Goal: Information Seeking & Learning: Learn about a topic

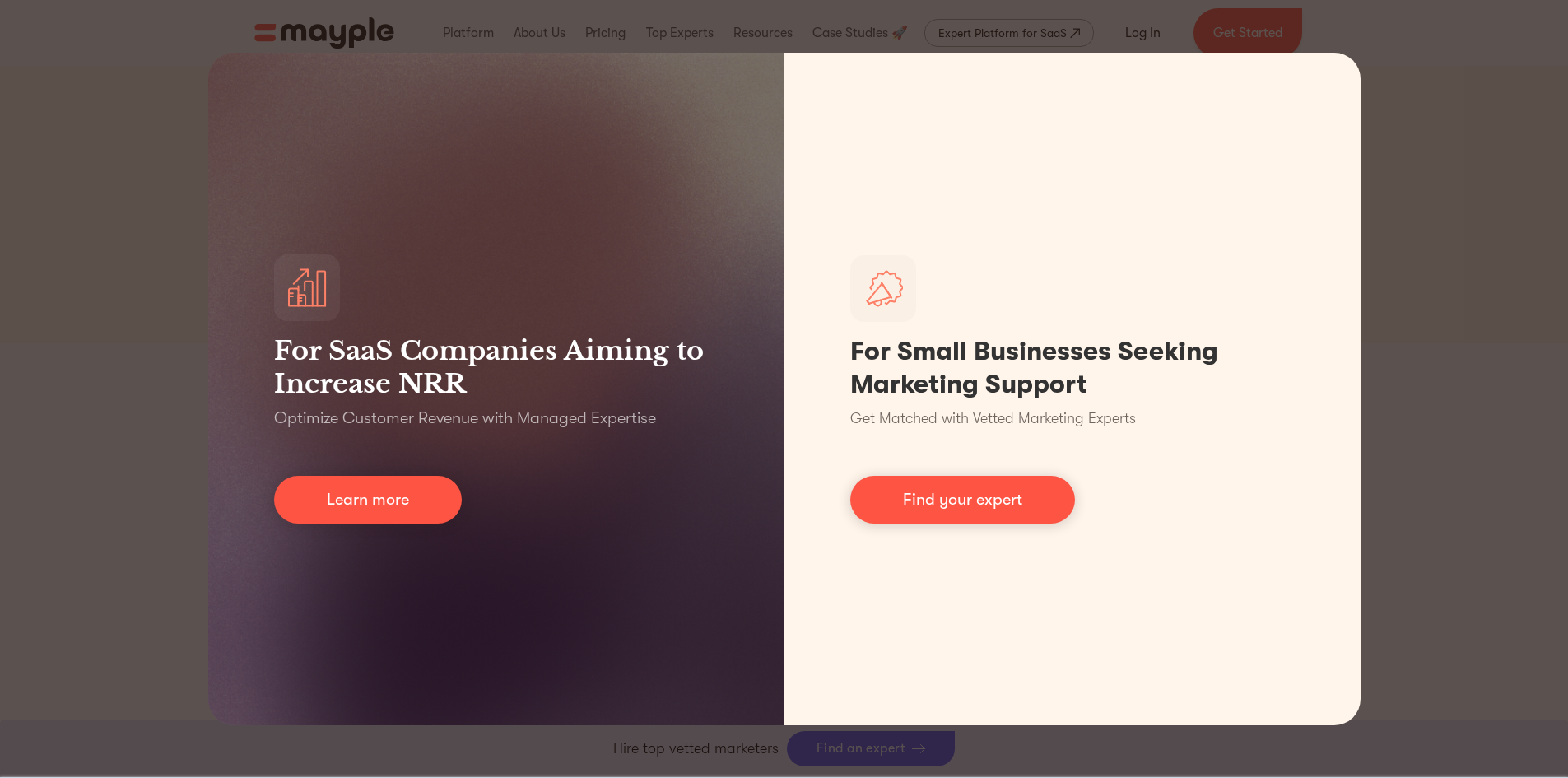
scroll to position [451, 0]
click at [1515, 102] on div "For SaaS Companies Aiming to Increase NRR Optimize Customer Revenue with Manage…" at bounding box center [784, 389] width 1568 height 778
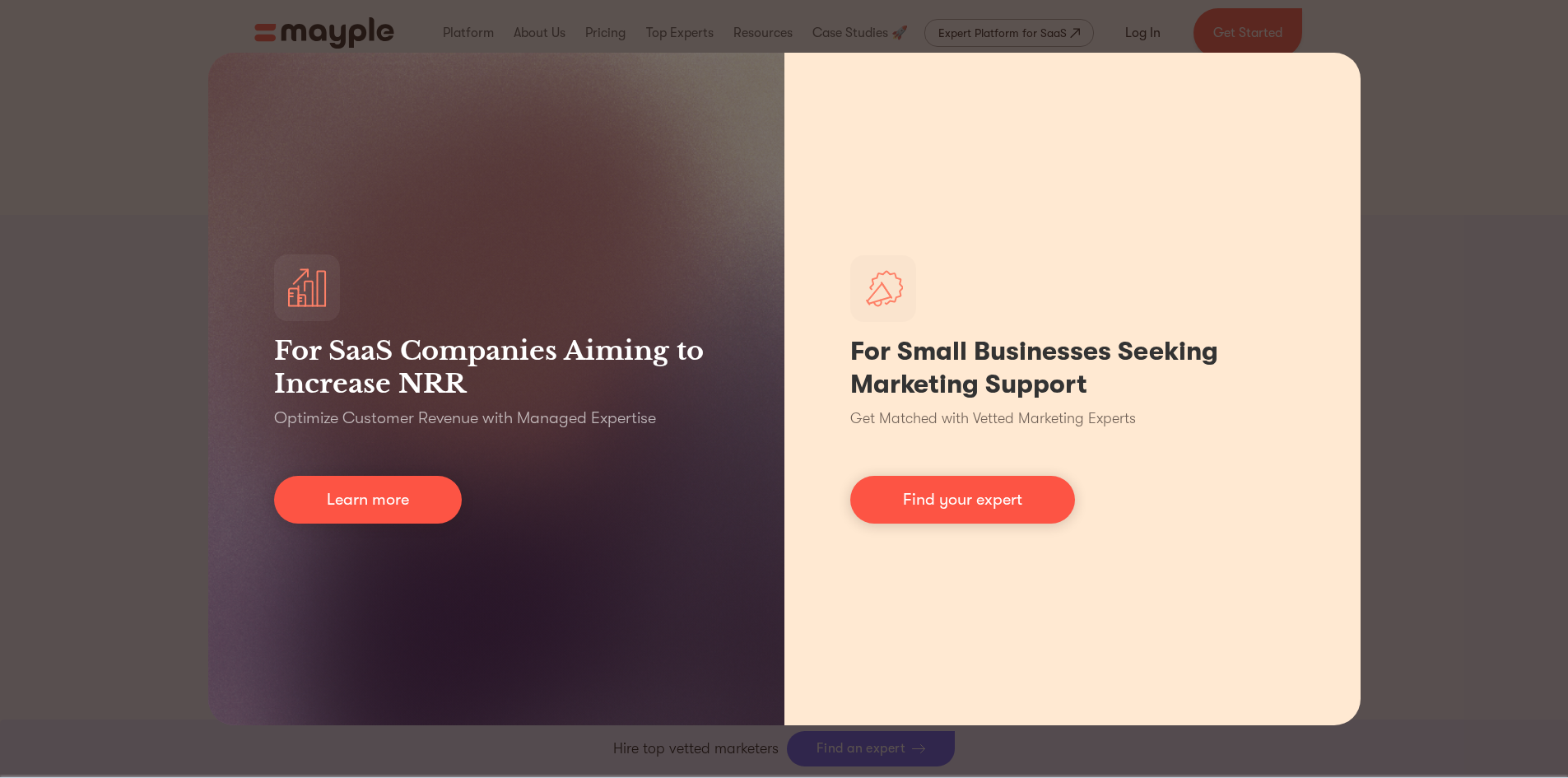
scroll to position [1769, 0]
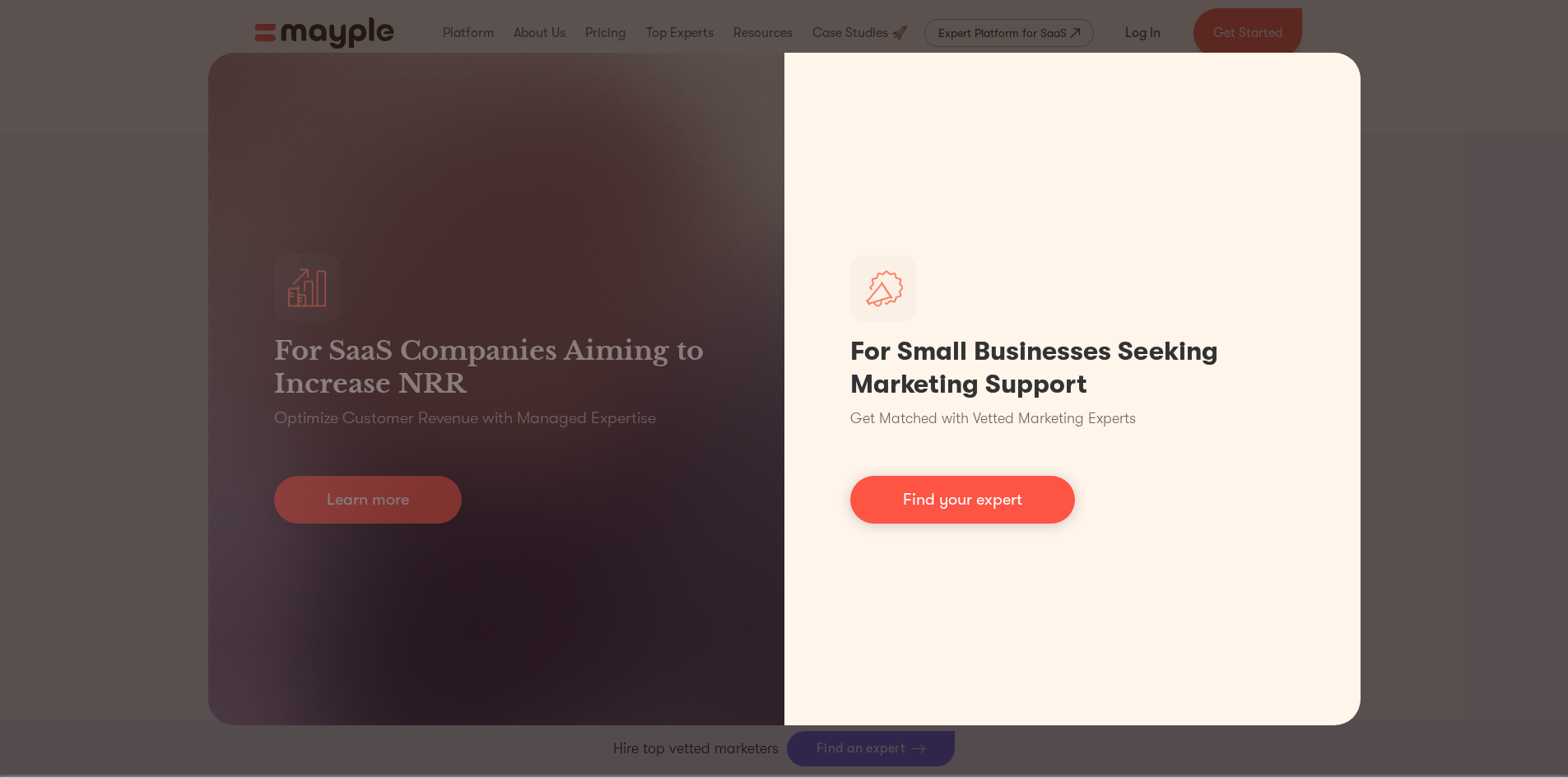
click at [1412, 336] on div "For SaaS Companies Aiming to Increase NRR Optimize Customer Revenue with Manage…" at bounding box center [784, 389] width 1568 height 778
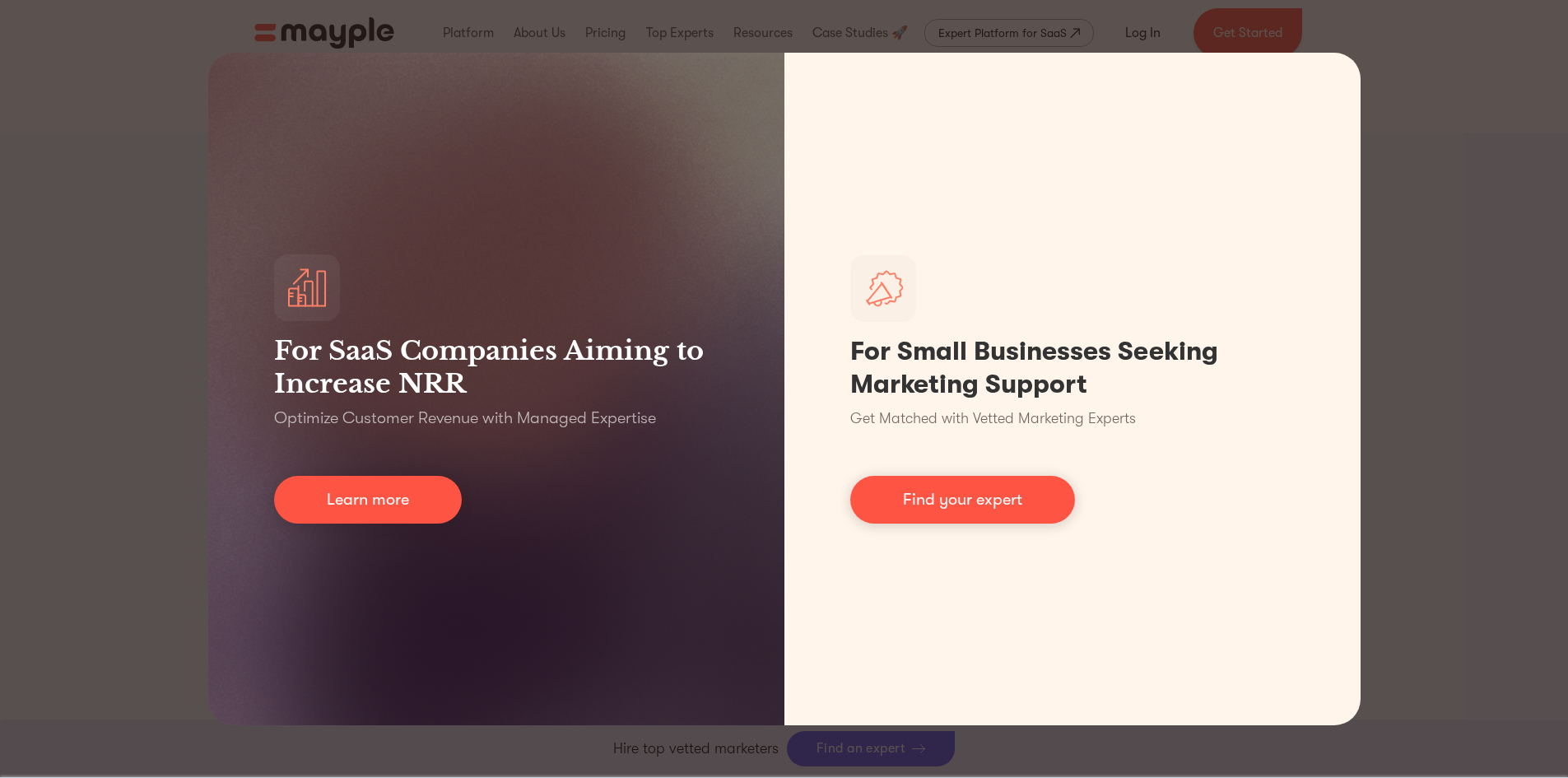
click at [1426, 330] on div "For SaaS Companies Aiming to Increase NRR Optimize Customer Revenue with Manage…" at bounding box center [784, 389] width 1568 height 778
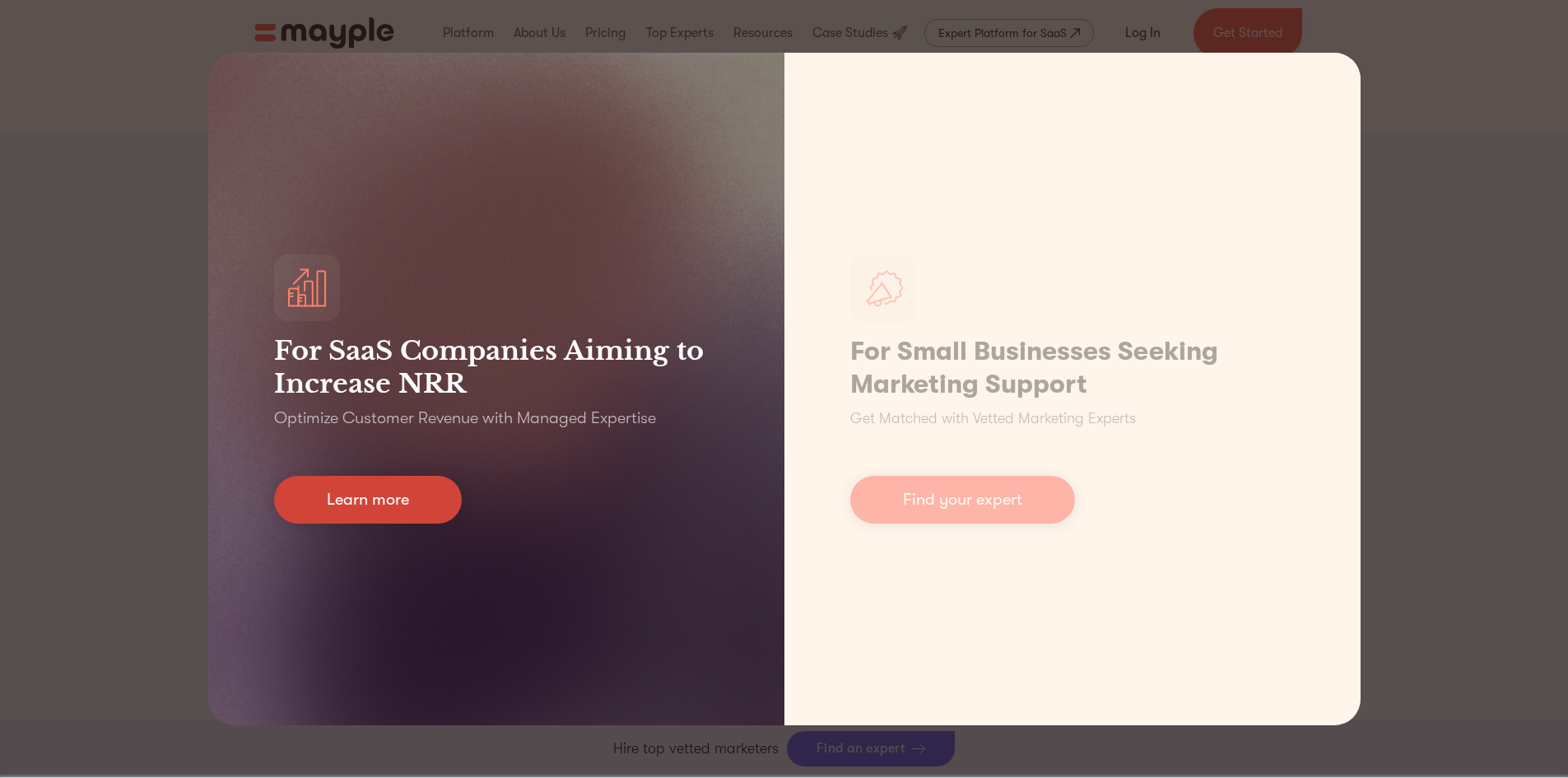
click at [402, 508] on link "Learn more" at bounding box center [368, 499] width 188 height 47
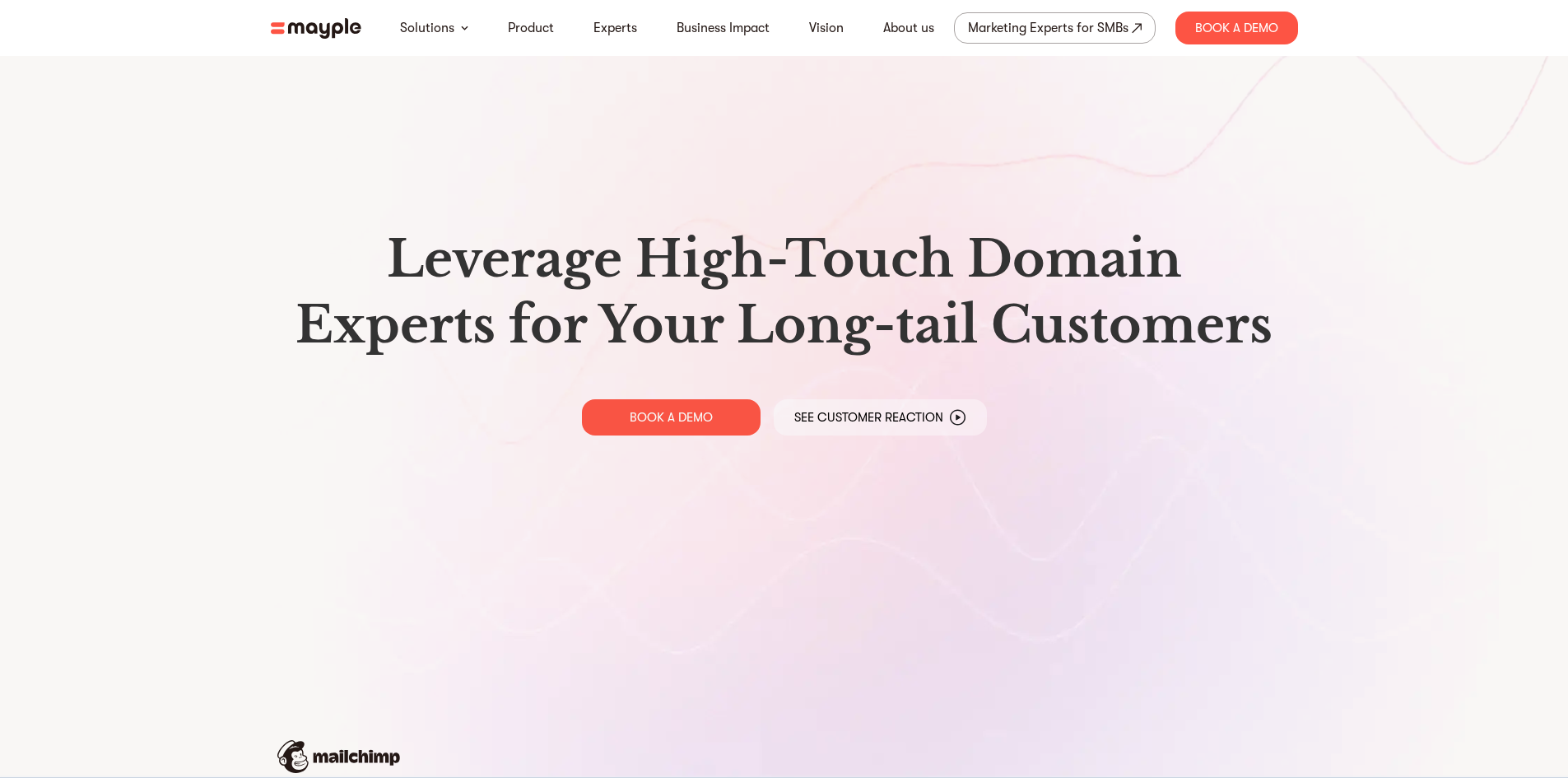
drag, startPoint x: 1571, startPoint y: 29, endPoint x: 1530, endPoint y: 22, distance: 41.6
click at [1530, 22] on html "By continuing to use this site you agree to our Cookie Policy Got it Solutions …" at bounding box center [784, 389] width 1568 height 778
click at [914, 31] on link "About us" at bounding box center [909, 28] width 51 height 19
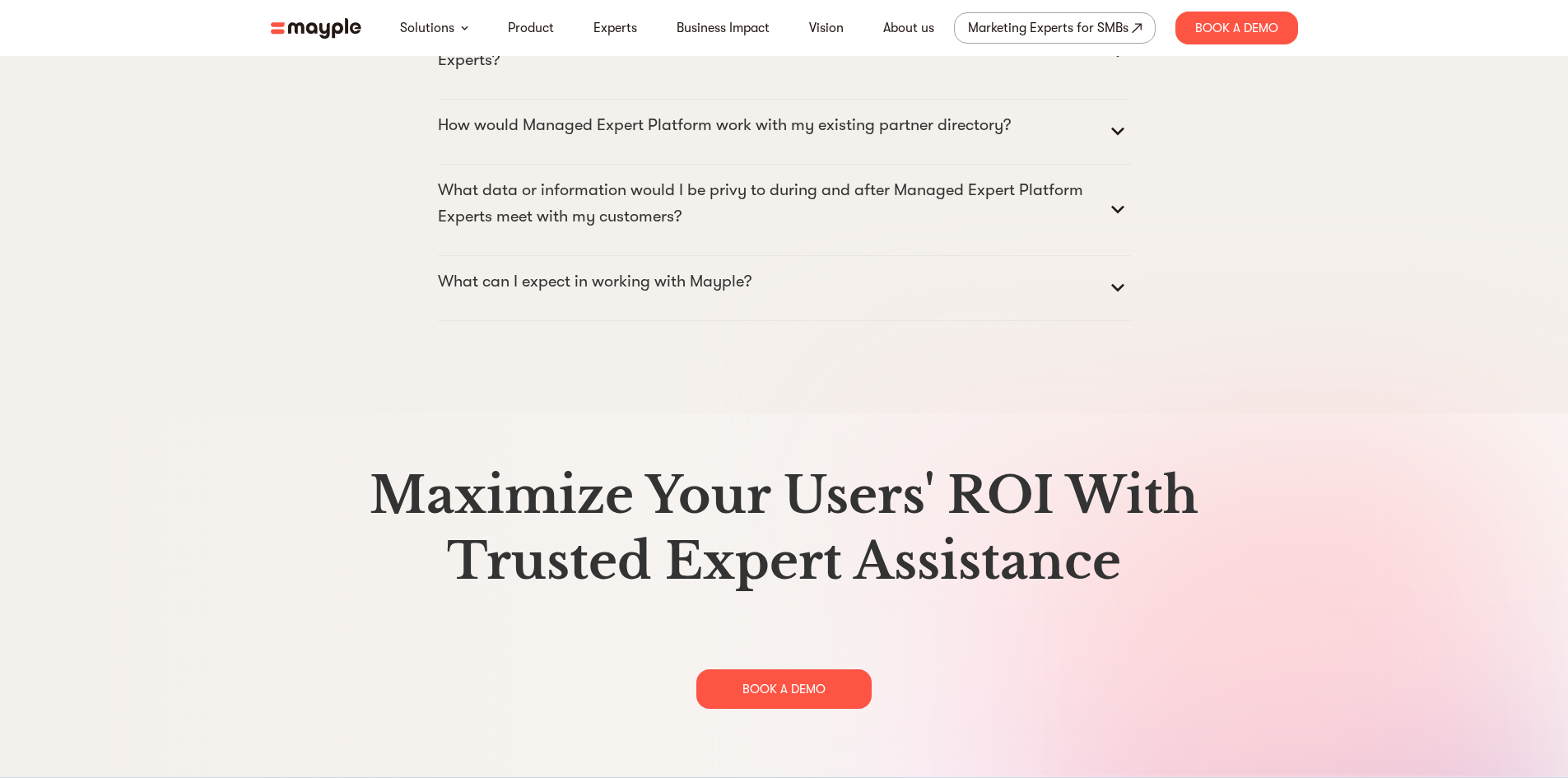
scroll to position [7322, 0]
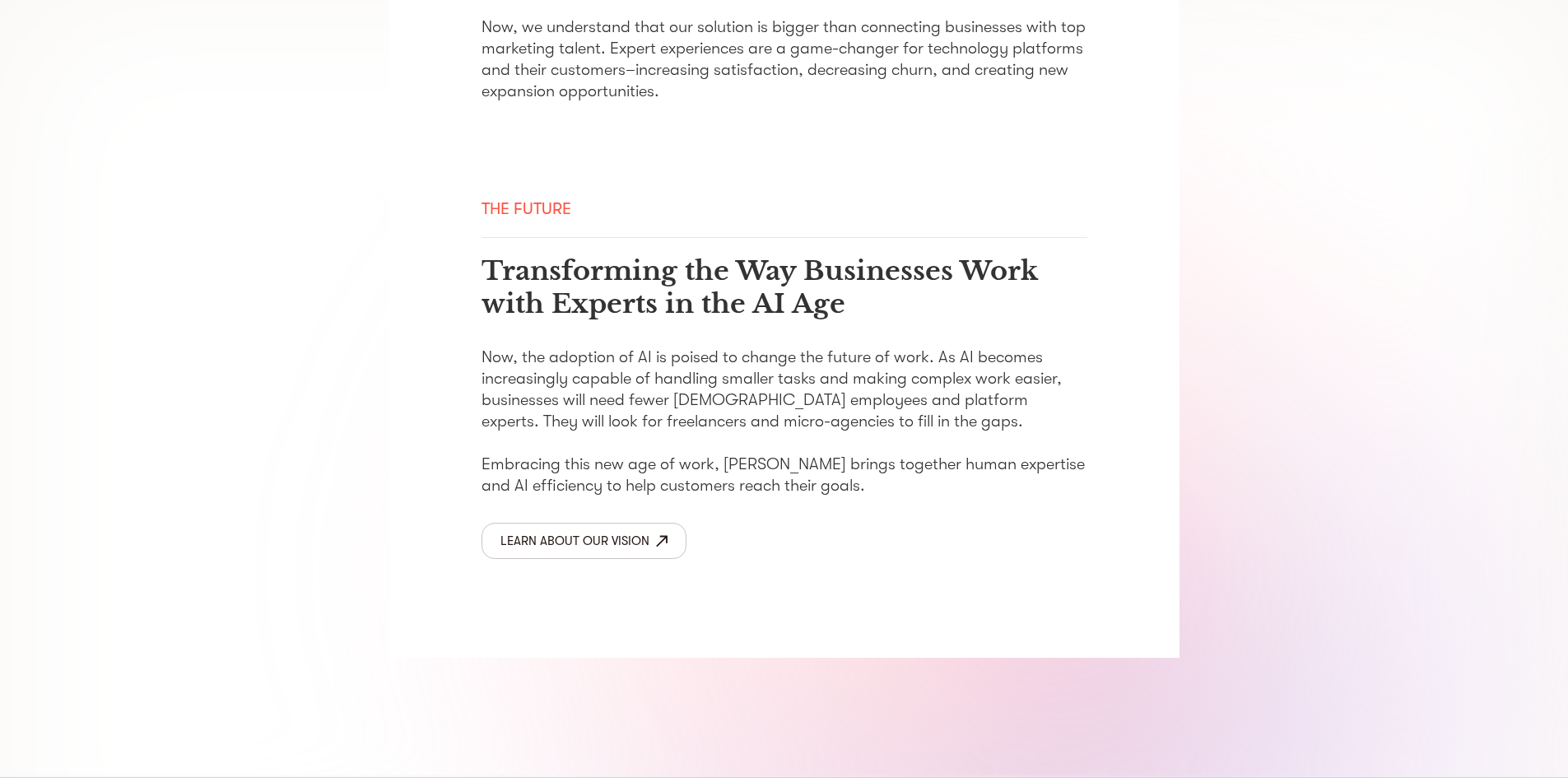
scroll to position [2611, 0]
